Goal: Information Seeking & Learning: Learn about a topic

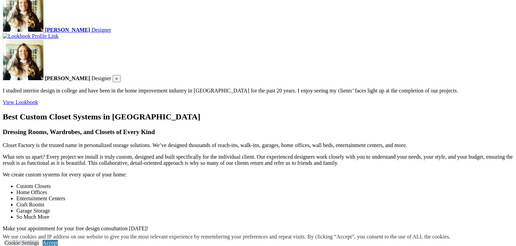
scroll to position [1362, 0]
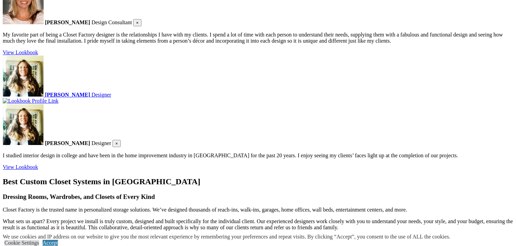
scroll to position [1130, 0]
